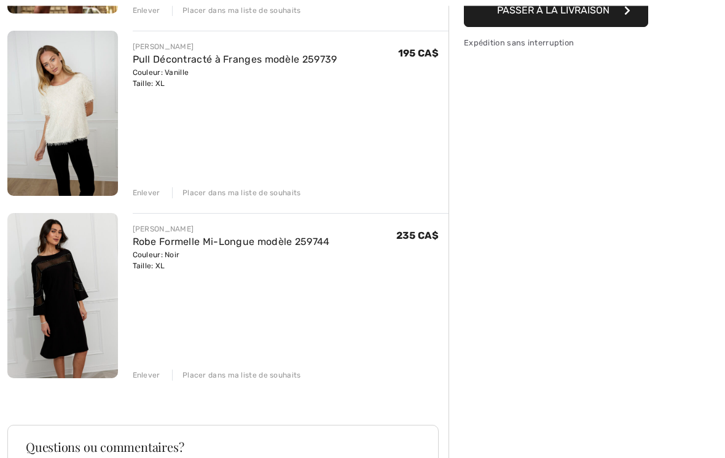
scroll to position [315, 0]
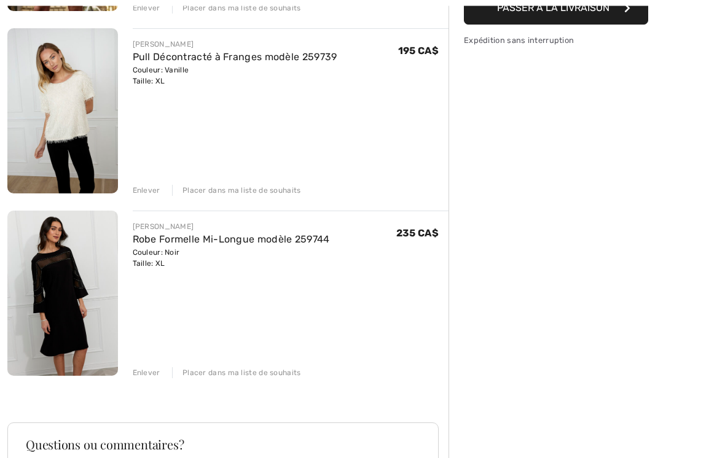
click at [152, 381] on div "[PERSON_NAME] Robe Courte Droite à Franges modèle 253054 Couleur: Saphir Royal …" at bounding box center [227, 281] width 441 height 870
click at [152, 377] on div "Enlever" at bounding box center [147, 372] width 28 height 11
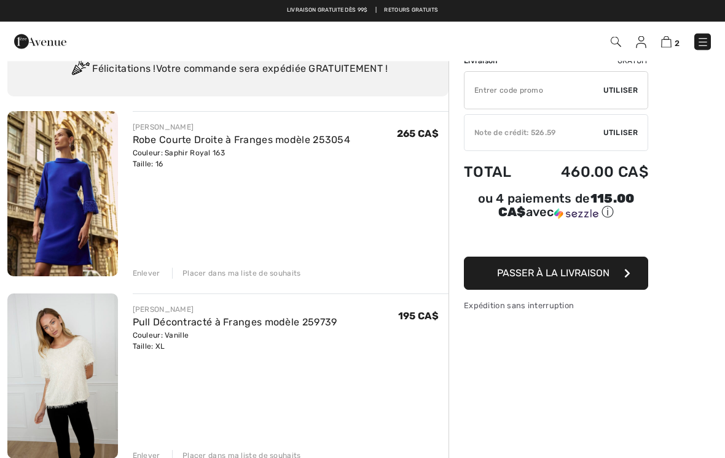
scroll to position [48, 0]
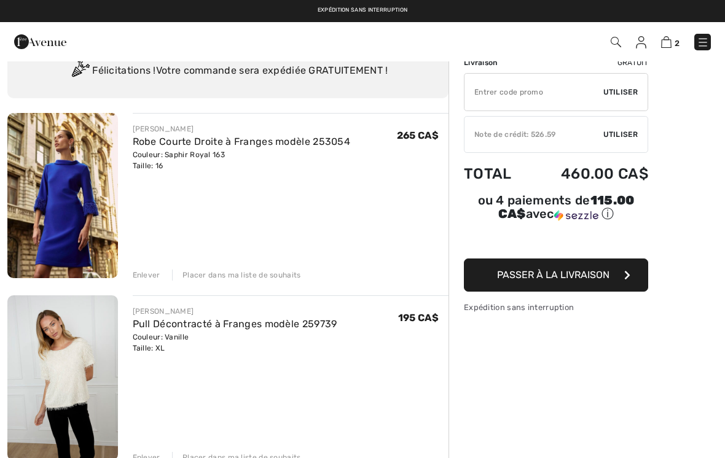
click at [159, 147] on link "Robe Courte Droite à Franges modèle 253054" at bounding box center [242, 142] width 218 height 12
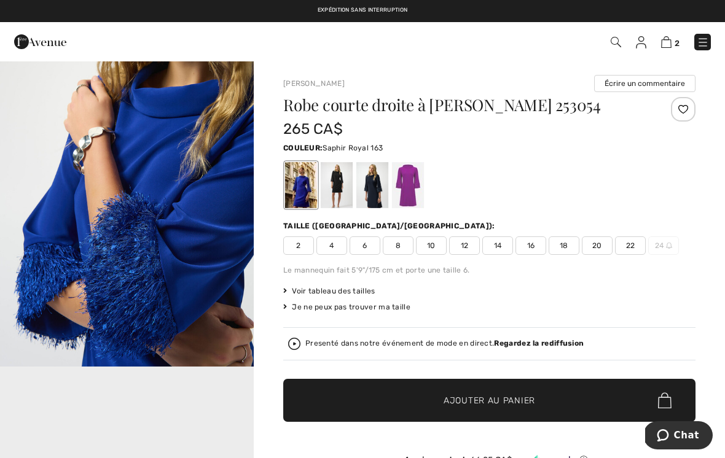
click at [669, 46] on img at bounding box center [666, 42] width 10 height 12
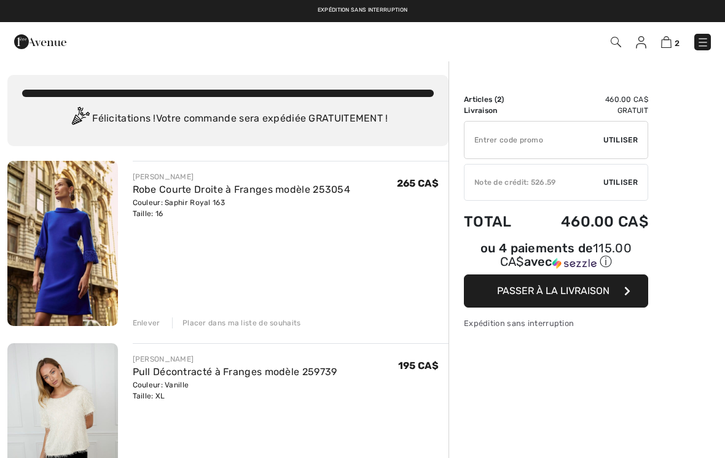
checkbox input "true"
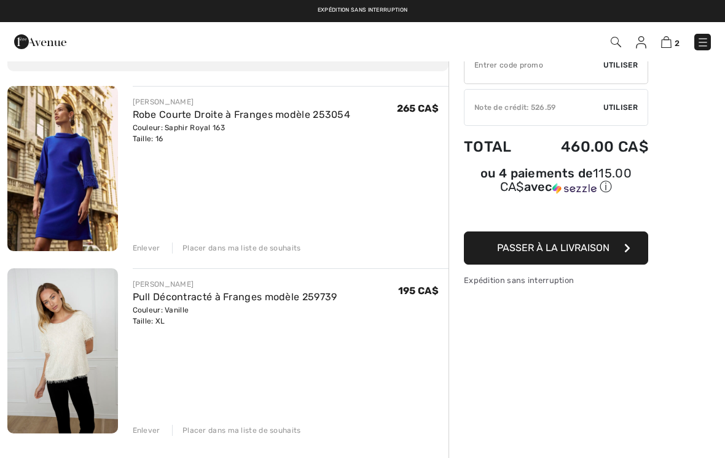
scroll to position [80, 0]
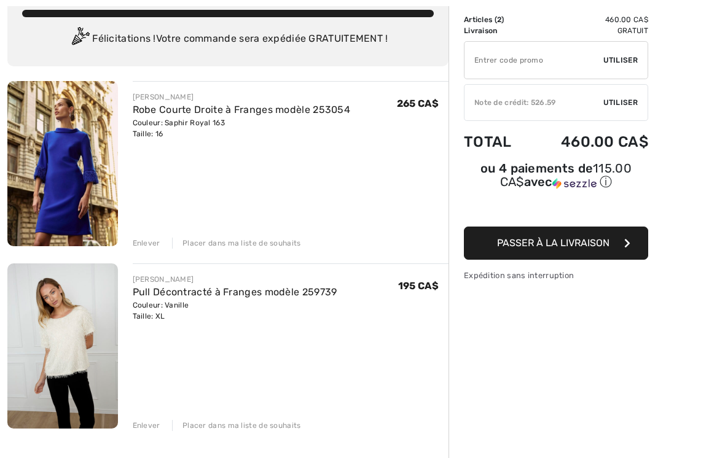
click at [146, 434] on div "[PERSON_NAME] Robe Courte Droite à Franges modèle 253054 Couleur: Saphir Royal …" at bounding box center [227, 424] width 441 height 687
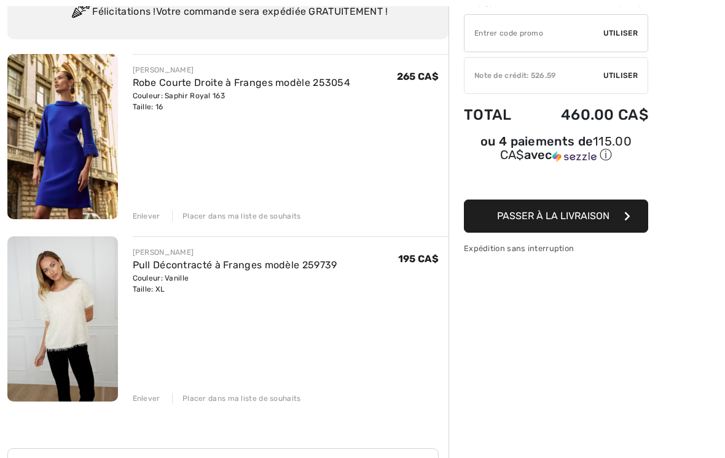
scroll to position [121, 0]
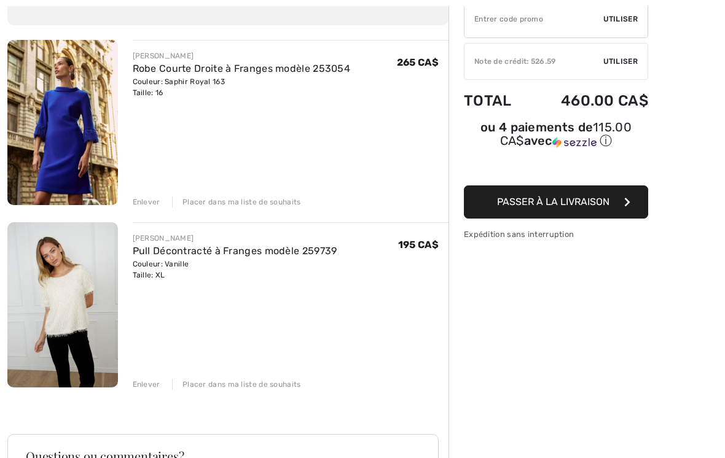
click at [147, 386] on div "Enlever" at bounding box center [147, 384] width 28 height 11
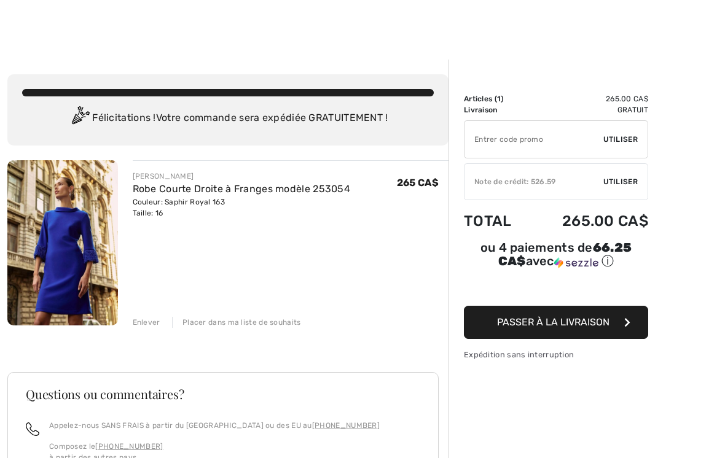
scroll to position [14, 0]
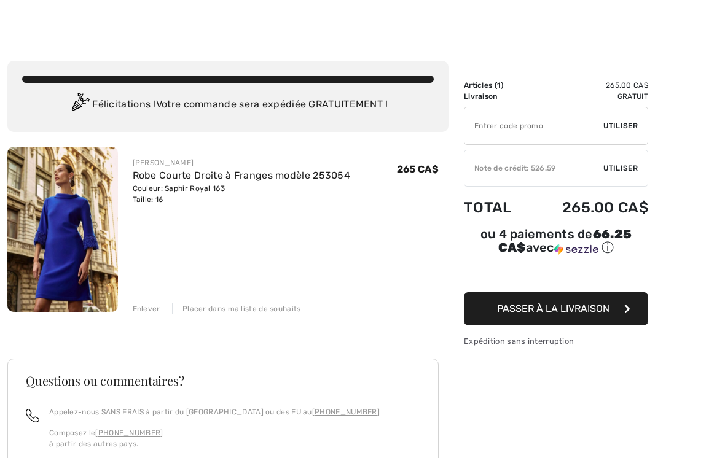
click at [567, 170] on div "Note de crédit: 526.59" at bounding box center [534, 168] width 139 height 11
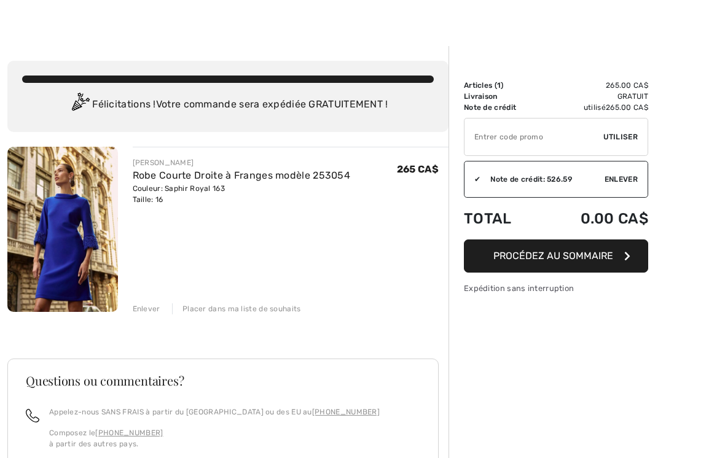
click at [572, 262] on button "Procédez au sommaire" at bounding box center [556, 256] width 184 height 33
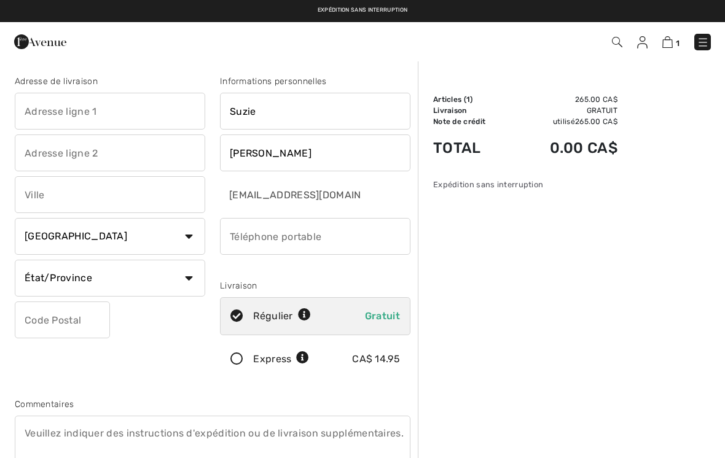
click at [44, 101] on input "text" at bounding box center [110, 111] width 191 height 37
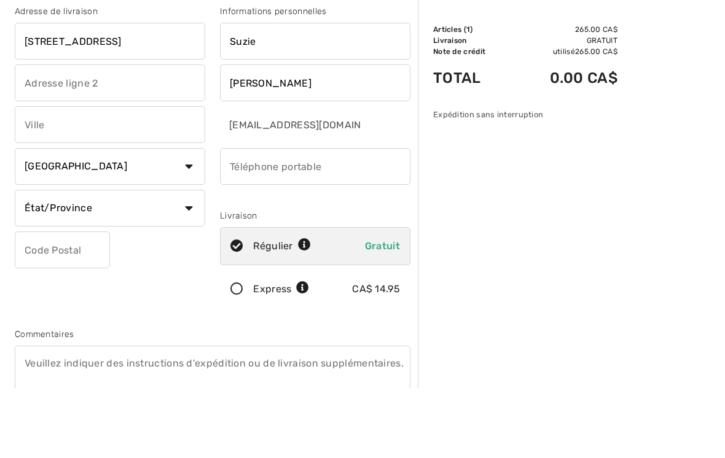
type input "250 rue de la Belize"
click at [35, 176] on input "text" at bounding box center [110, 194] width 191 height 37
type input "La Prairie"
click at [147, 260] on select "État/Province Alberta Colombie-Britannique Ile-du-Prince-Edward Manitoba Nouvea…" at bounding box center [110, 278] width 191 height 37
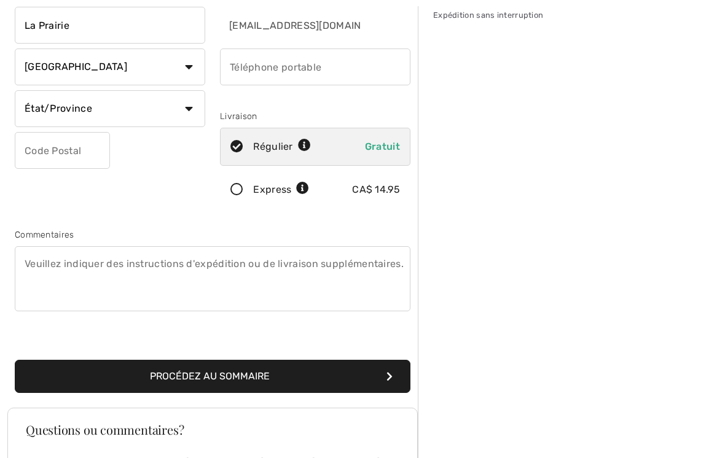
select select "QC"
click at [34, 152] on input "text" at bounding box center [62, 150] width 95 height 37
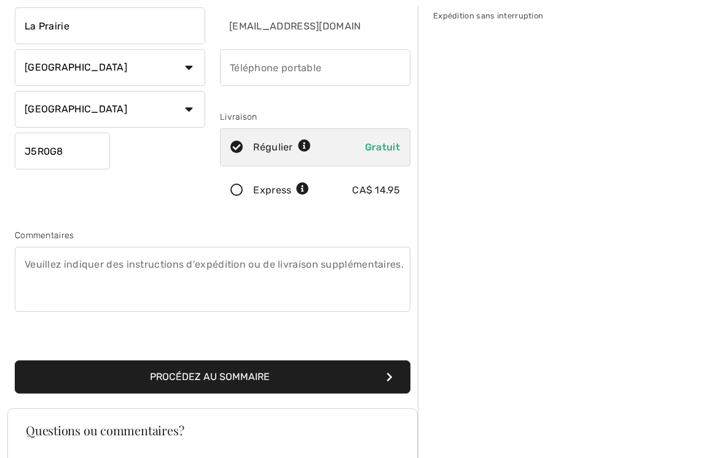
type input "J5R0G8"
click at [248, 75] on input "phone" at bounding box center [315, 67] width 191 height 37
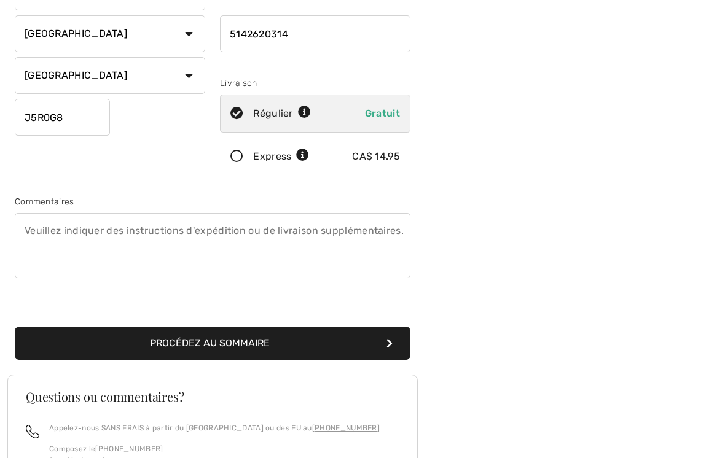
scroll to position [208, 0]
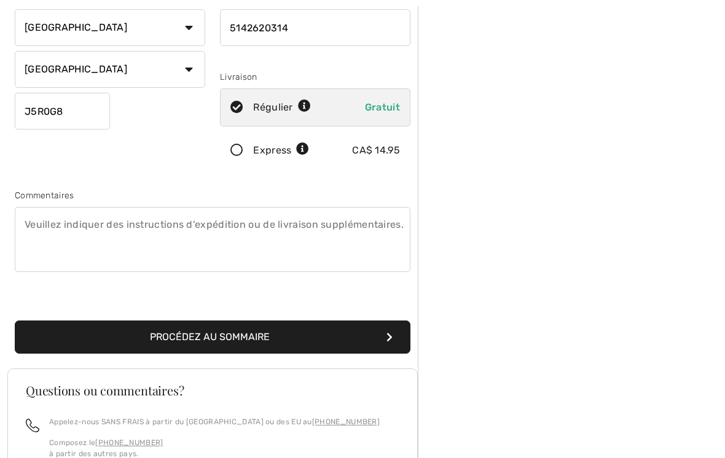
type input "5142620314"
click at [218, 344] on button "Procédez au sommaire" at bounding box center [213, 337] width 396 height 33
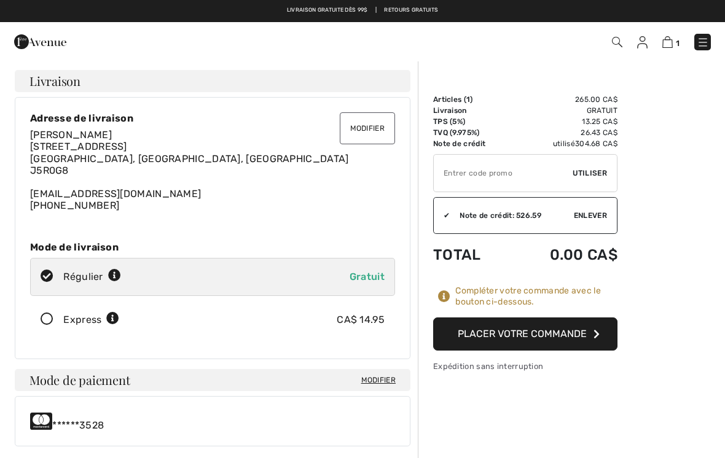
click at [542, 340] on button "Placer votre commande" at bounding box center [525, 334] width 184 height 33
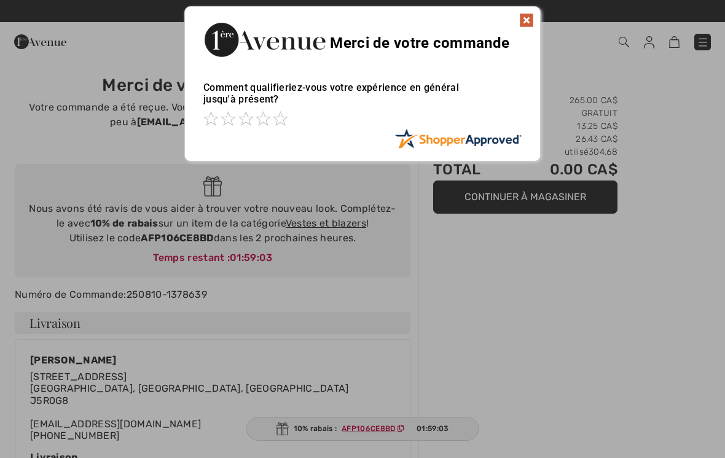
click at [532, 14] on img at bounding box center [526, 20] width 15 height 15
